Goal: Information Seeking & Learning: Learn about a topic

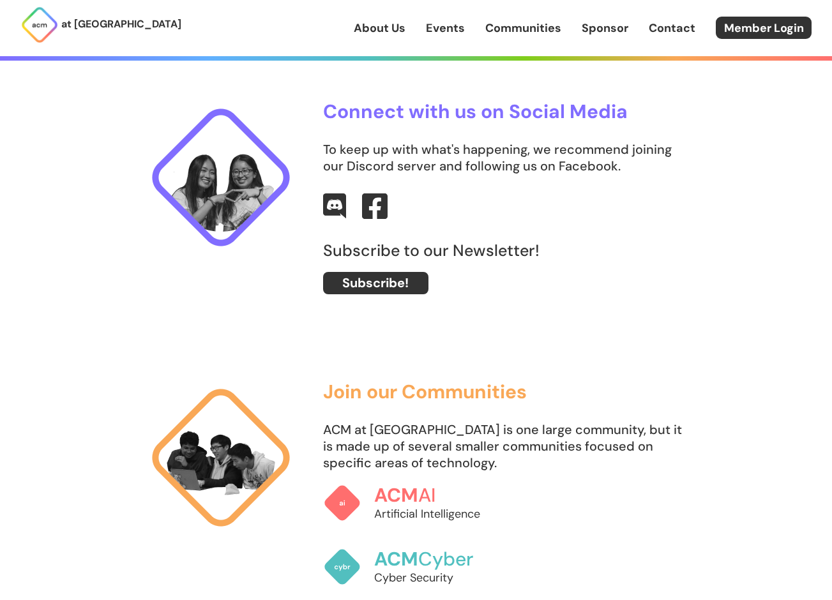
scroll to position [598, 0]
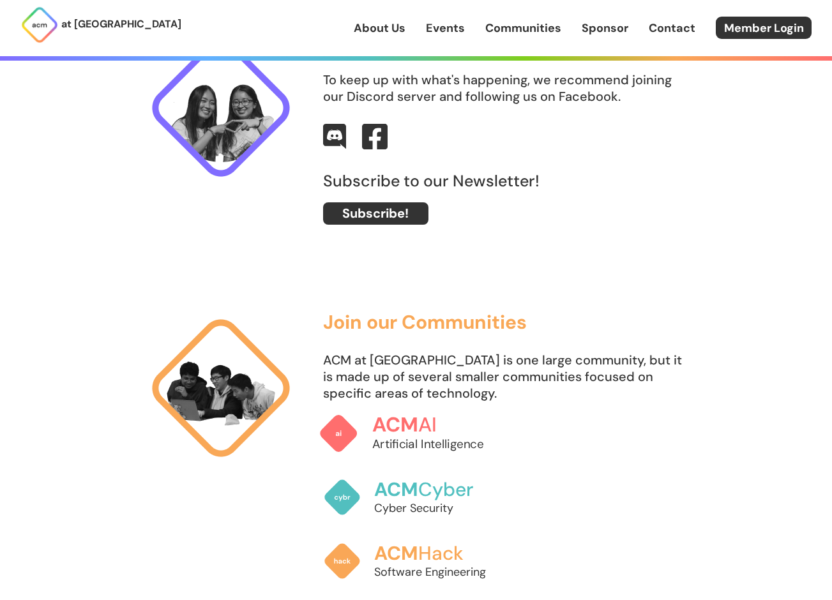
click at [335, 432] on img at bounding box center [338, 434] width 40 height 40
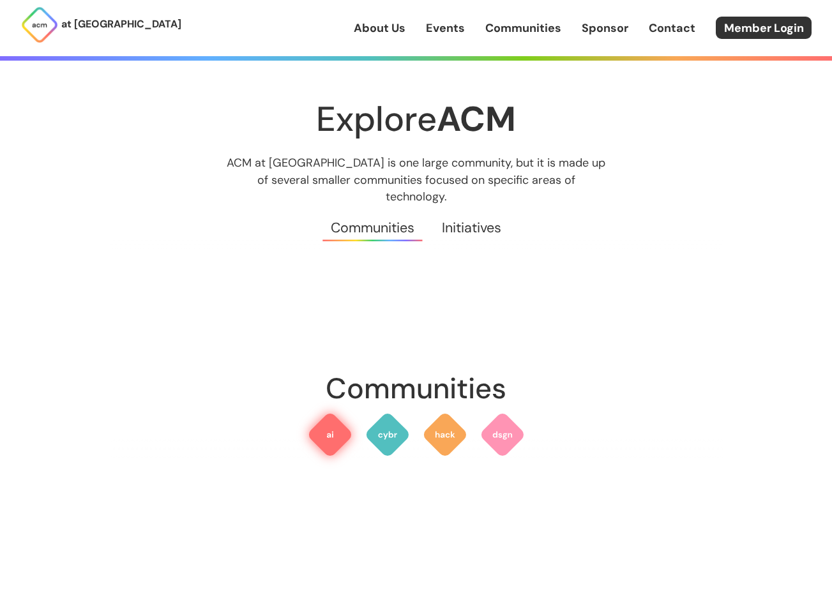
click at [331, 412] on img at bounding box center [330, 435] width 46 height 46
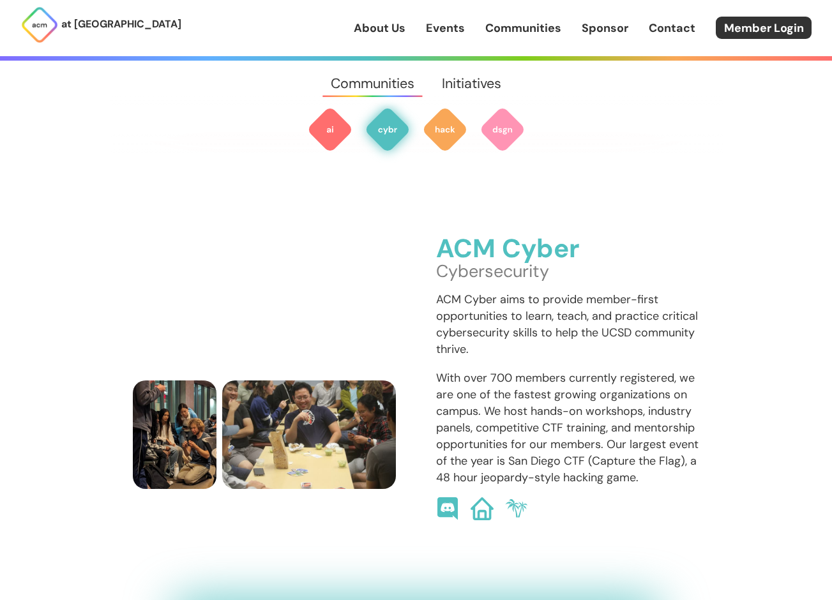
scroll to position [926, 0]
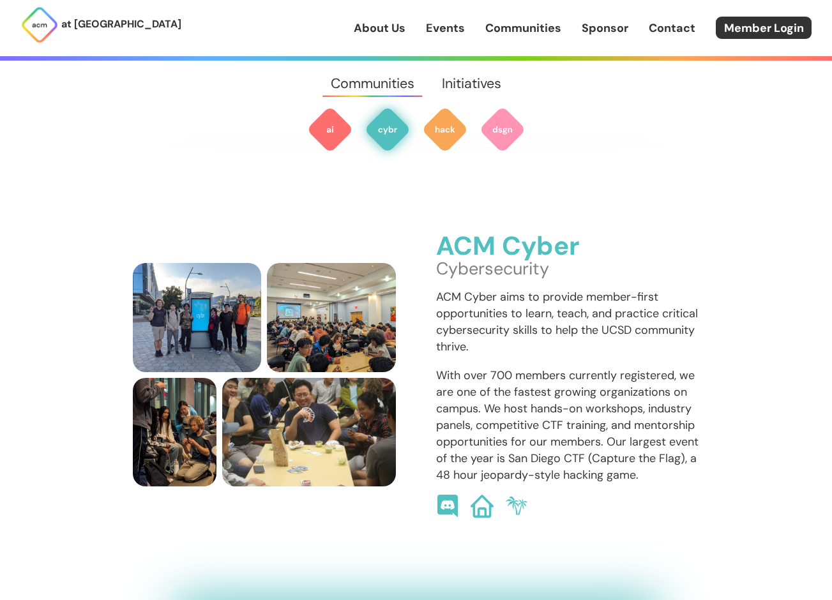
click at [663, 20] on link "Contact" at bounding box center [672, 28] width 47 height 17
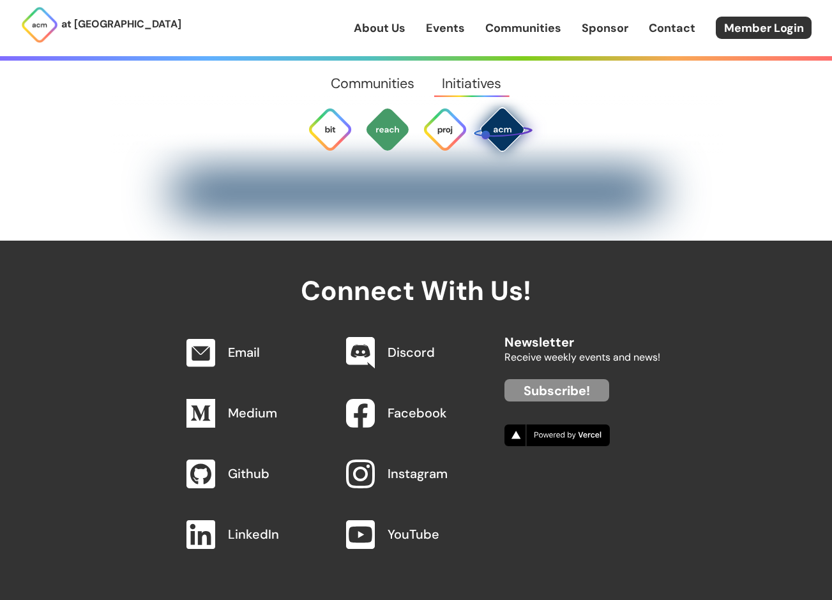
scroll to position [4793, 0]
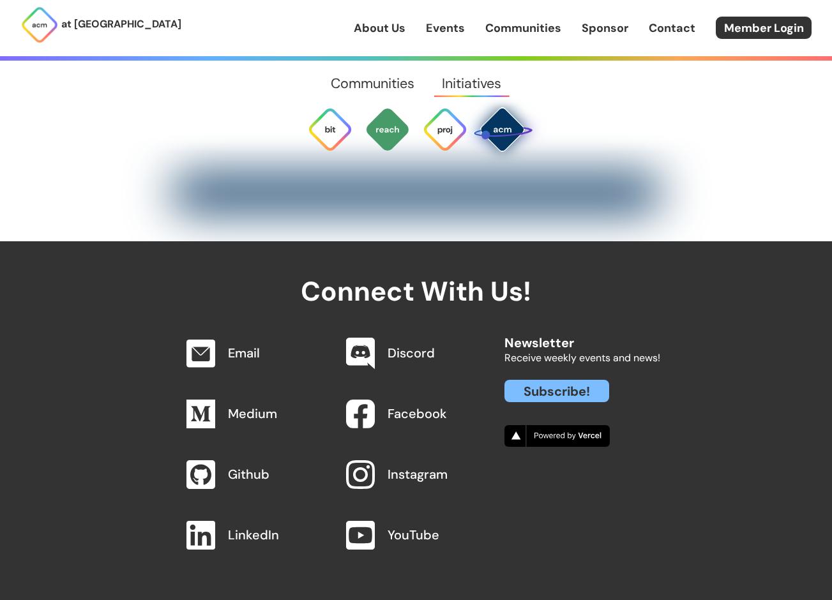
click at [521, 380] on link "Subscribe!" at bounding box center [556, 391] width 105 height 22
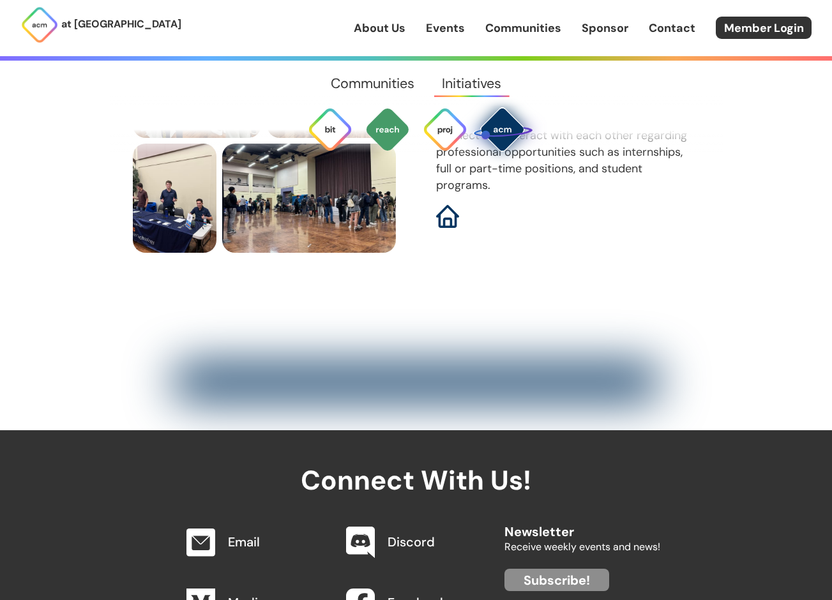
scroll to position [4604, 0]
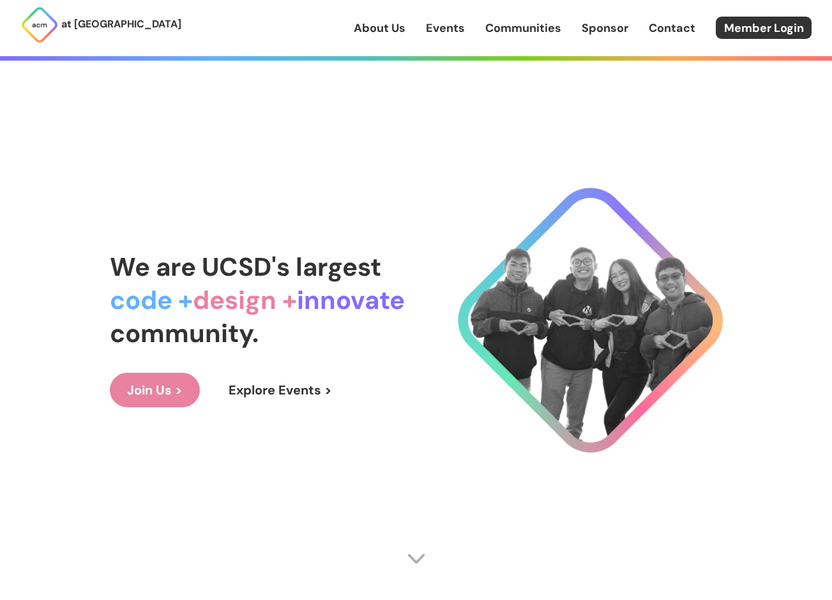
click at [263, 389] on link "Explore Events >" at bounding box center [280, 390] width 138 height 34
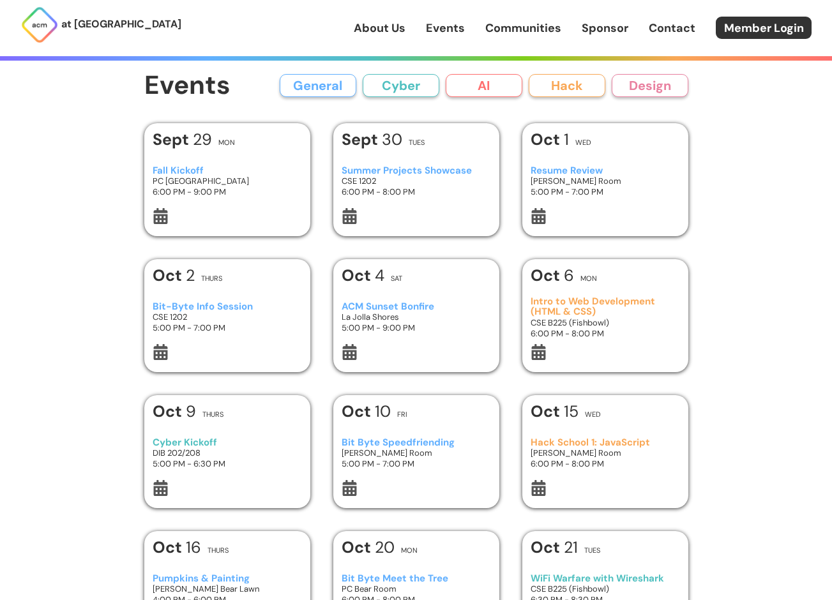
click at [583, 313] on h3 "Intro to Web Development (HTML & CSS)" at bounding box center [605, 306] width 149 height 21
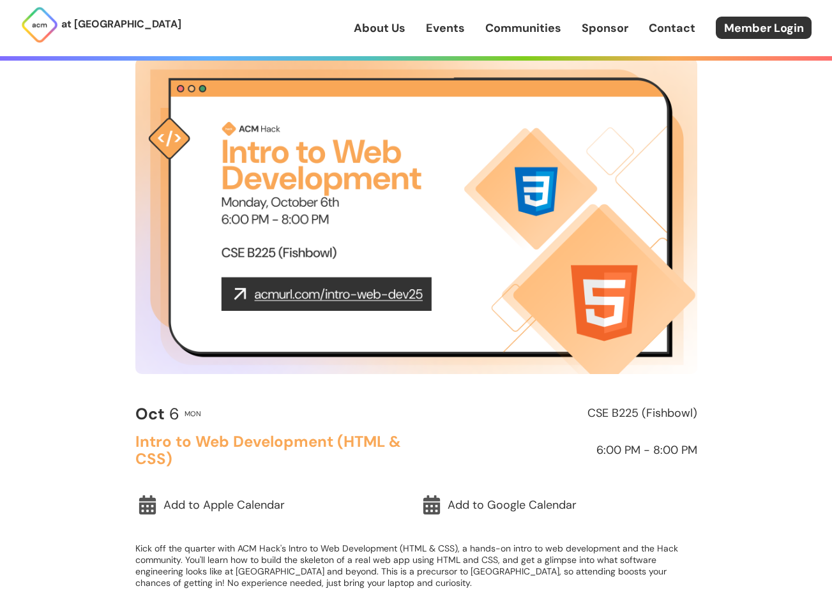
scroll to position [77, 0]
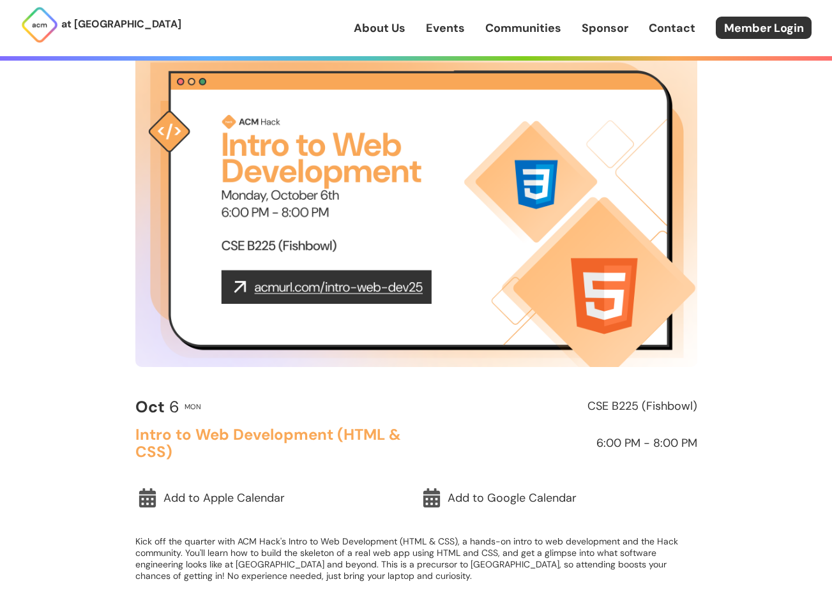
click at [333, 291] on img at bounding box center [416, 209] width 562 height 316
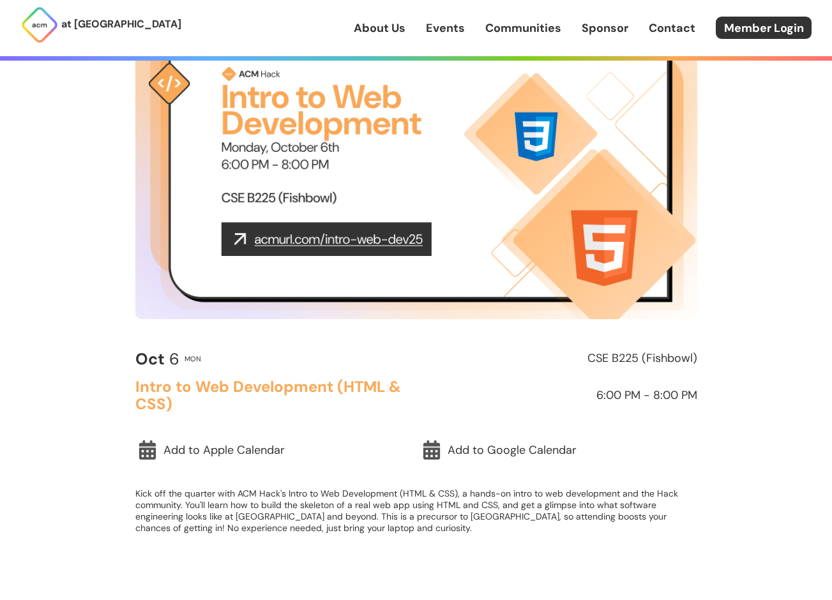
scroll to position [125, 0]
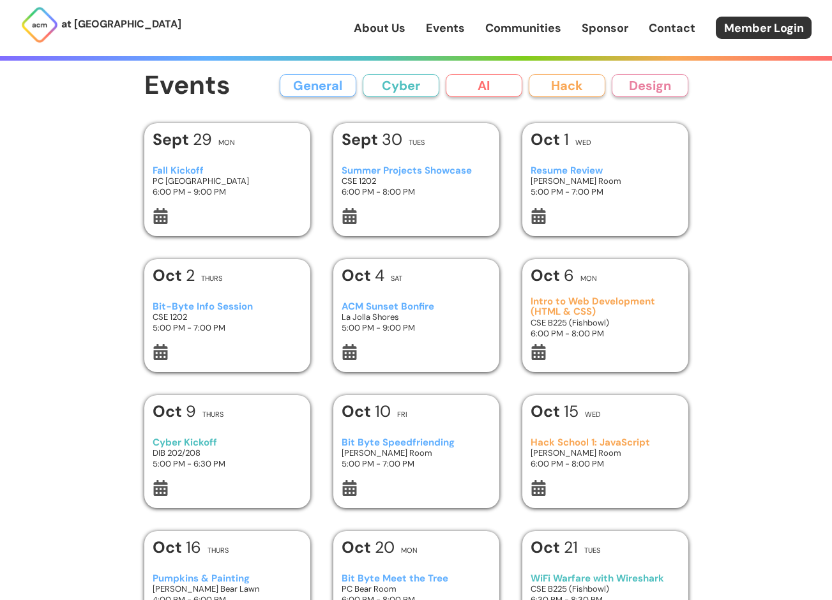
click at [277, 344] on div at bounding box center [227, 353] width 149 height 19
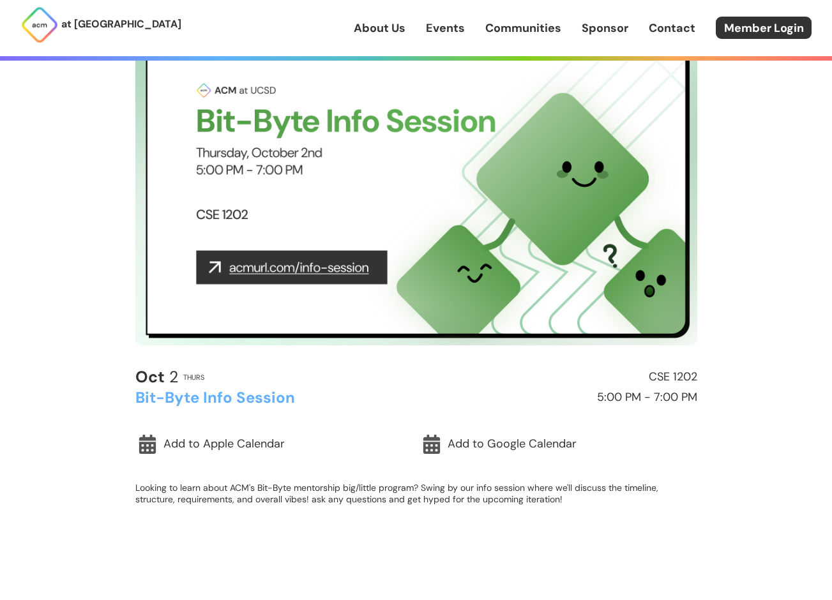
scroll to position [107, 0]
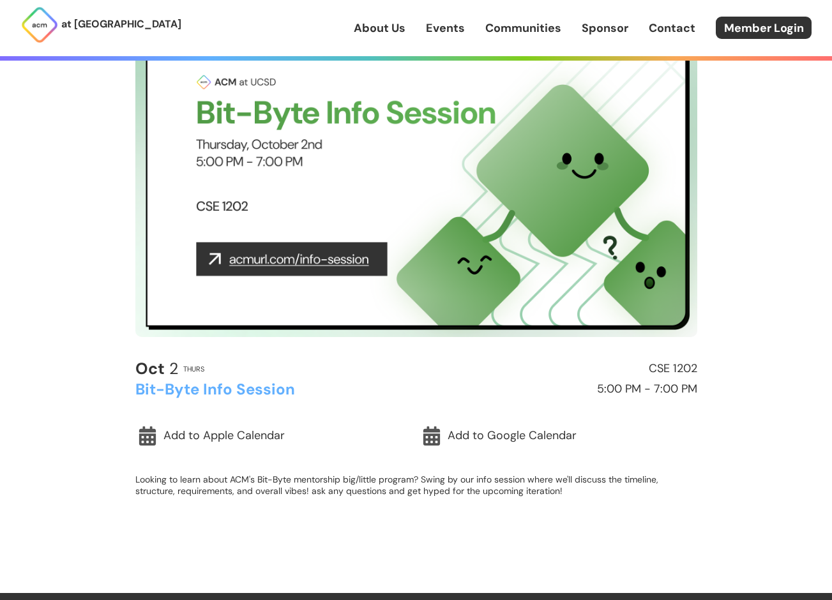
click at [253, 266] on img at bounding box center [416, 179] width 562 height 316
click at [229, 264] on img at bounding box center [416, 179] width 562 height 316
click at [345, 302] on img at bounding box center [416, 179] width 562 height 316
drag, startPoint x: 227, startPoint y: 260, endPoint x: 364, endPoint y: 259, distance: 136.6
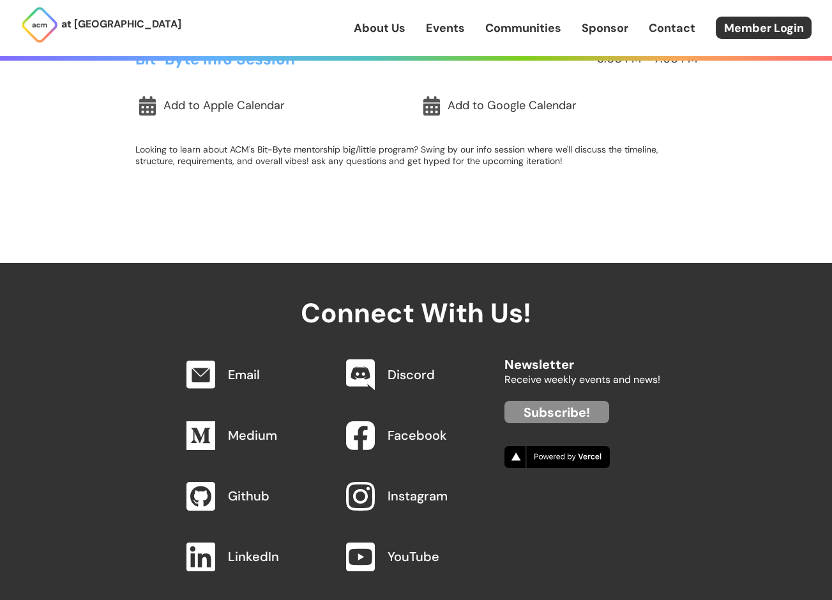
scroll to position [440, 0]
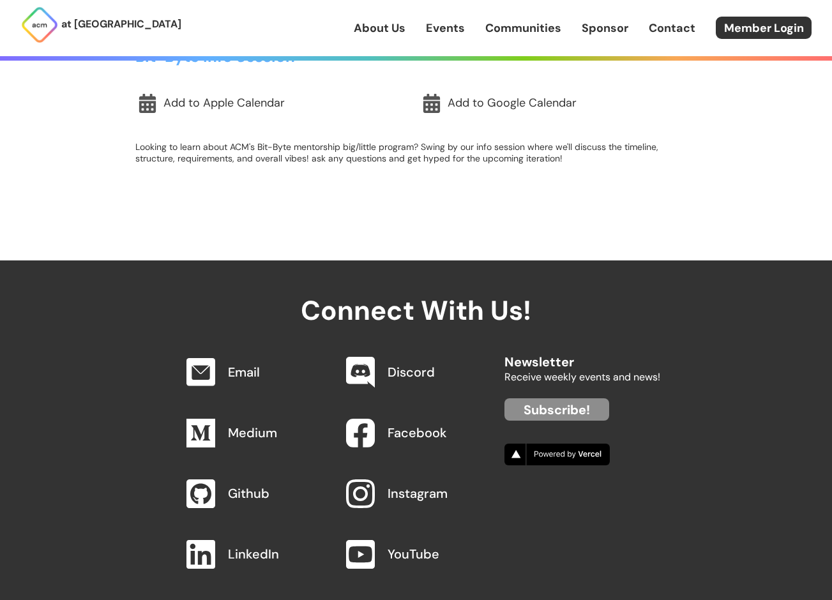
scroll to position [440, 0]
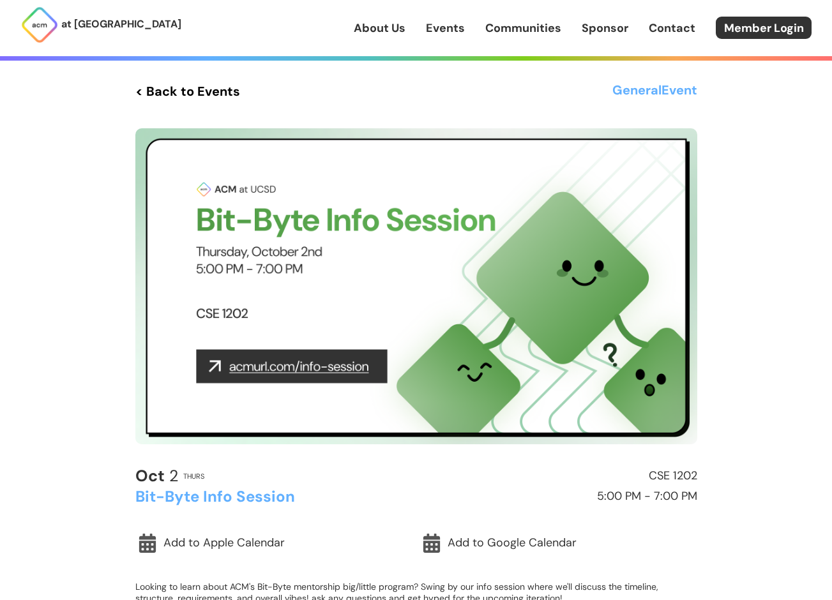
scroll to position [107, 0]
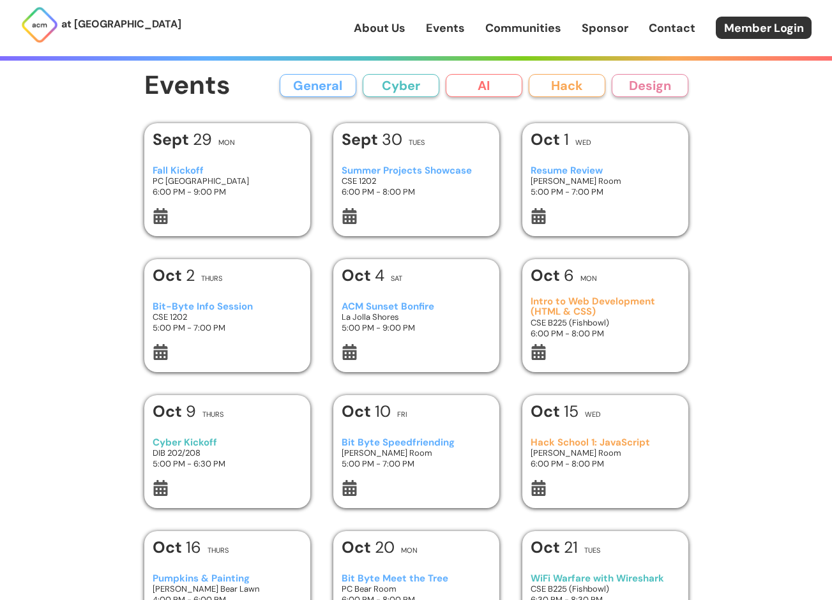
click at [391, 184] on h3 "CSE 1202" at bounding box center [416, 181] width 149 height 11
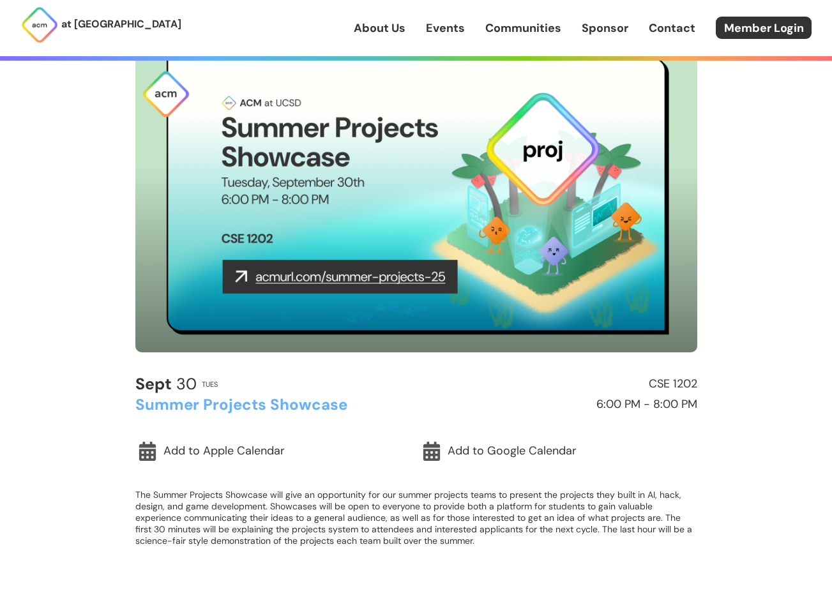
scroll to position [73, 0]
